Goal: Task Accomplishment & Management: Manage account settings

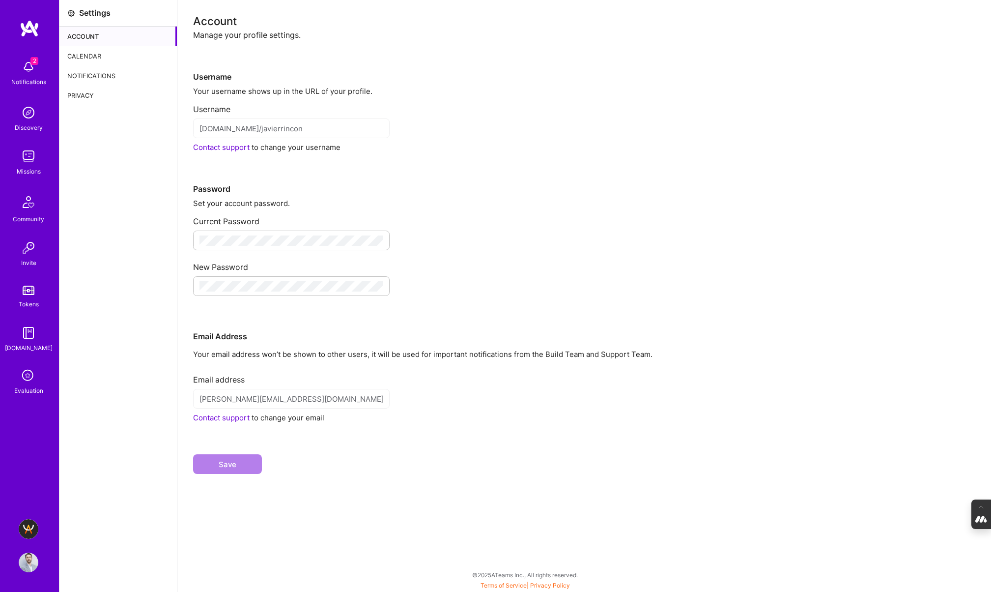
click at [99, 56] on div "Calendar" at bounding box center [117, 56] width 117 height 20
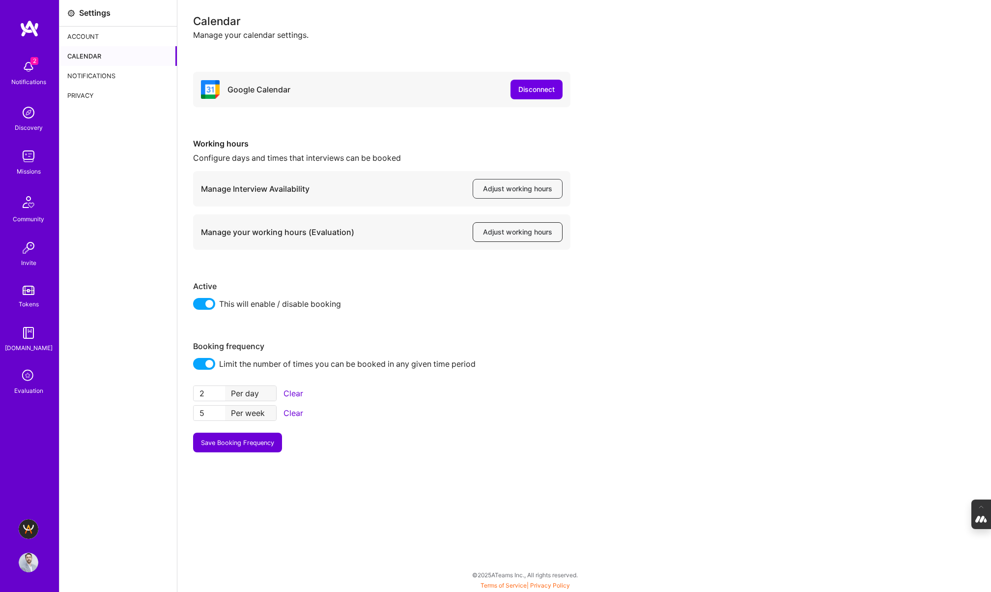
click at [497, 237] on button "Adjust working hours" at bounding box center [518, 232] width 90 height 20
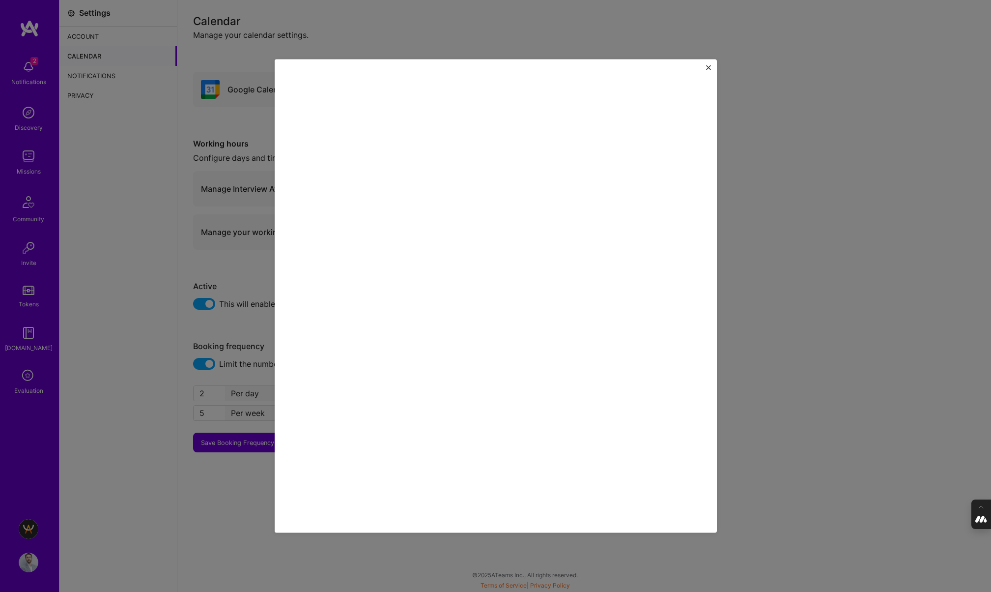
click at [120, 295] on div at bounding box center [495, 296] width 991 height 592
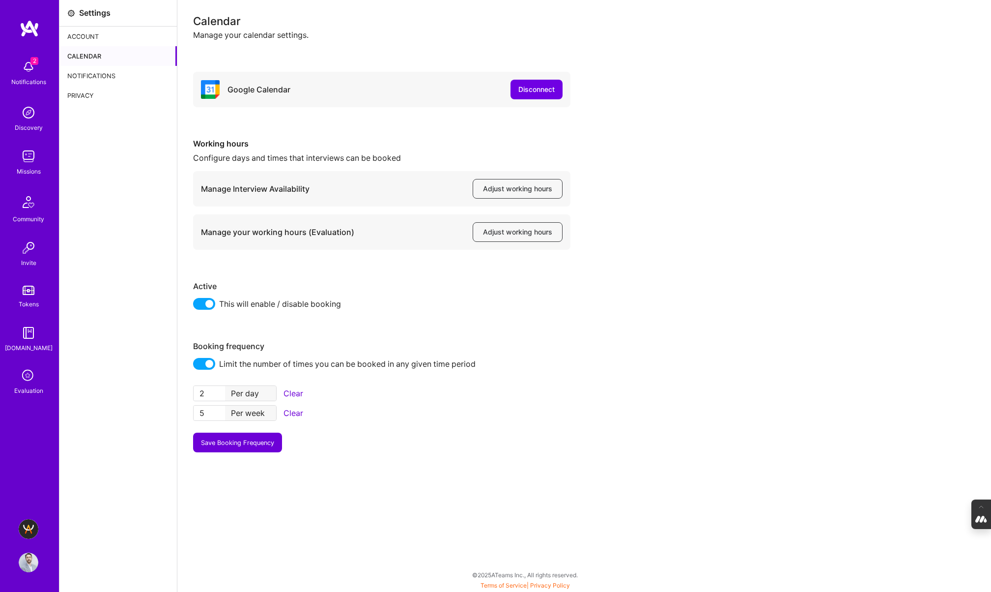
click at [28, 567] on img at bounding box center [29, 562] width 20 height 20
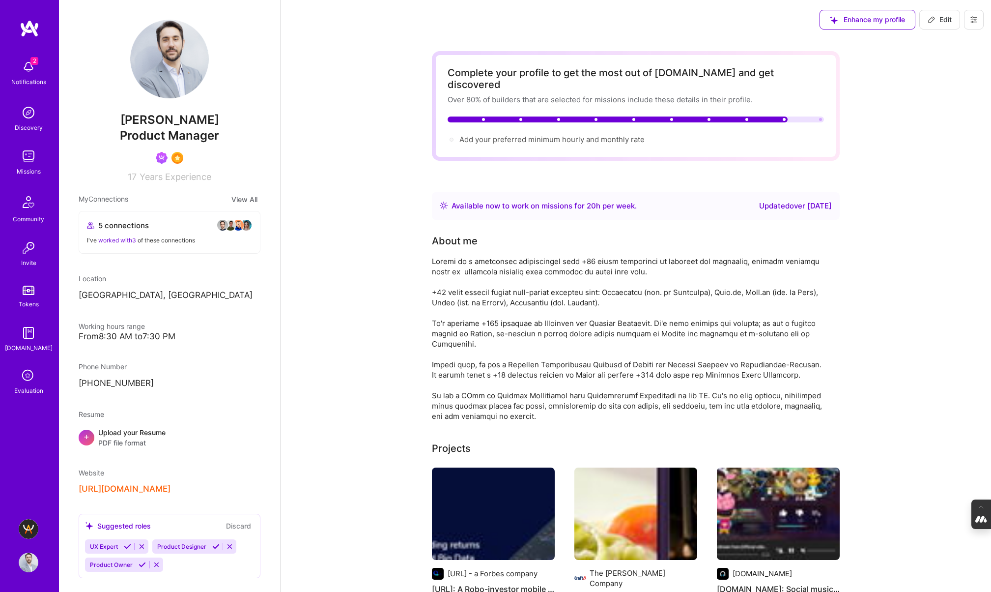
click at [974, 16] on icon at bounding box center [974, 20] width 8 height 8
click at [948, 86] on button "Log Out" at bounding box center [947, 92] width 74 height 25
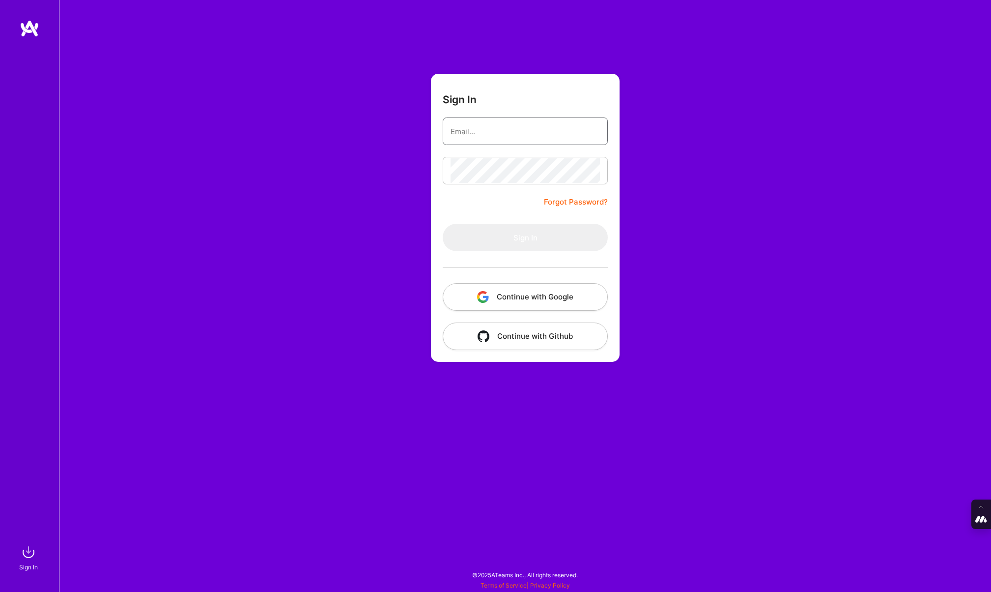
click at [467, 124] on input "email" at bounding box center [525, 131] width 149 height 25
type input "tanya@a.team"
click at [513, 288] on button "Continue with Google" at bounding box center [525, 297] width 165 height 28
click at [500, 124] on input "email" at bounding box center [525, 131] width 149 height 25
type input "[PERSON_NAME][EMAIL_ADDRESS][DOMAIN_NAME]"
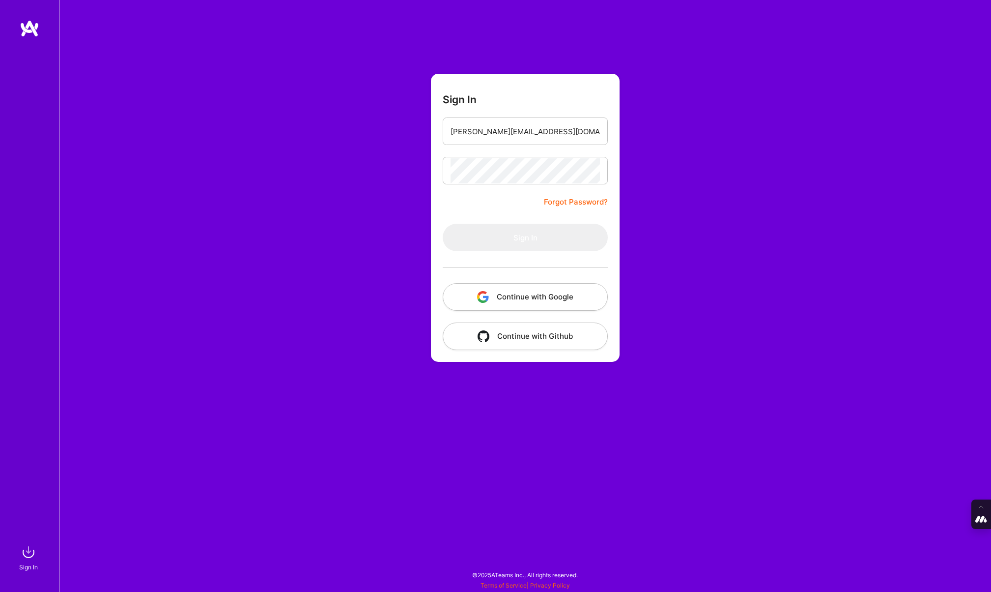
click at [505, 305] on button "Continue with Google" at bounding box center [525, 297] width 165 height 28
